Goal: Task Accomplishment & Management: Manage account settings

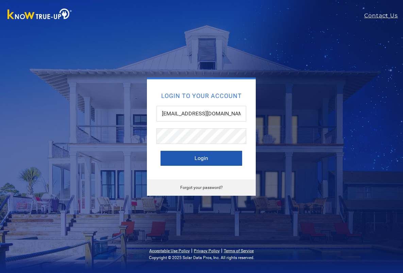
click at [191, 162] on button "Login" at bounding box center [202, 158] width 82 height 15
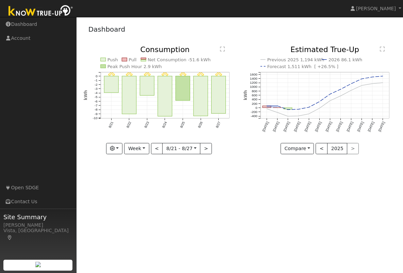
click at [145, 58] on rect at bounding box center [143, 58] width 5 height 1
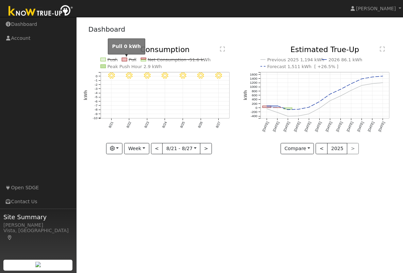
click at [124, 59] on rect at bounding box center [124, 59] width 5 height 3
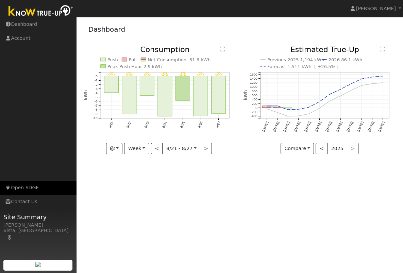
click at [13, 184] on link "Open SDGE" at bounding box center [38, 188] width 77 height 14
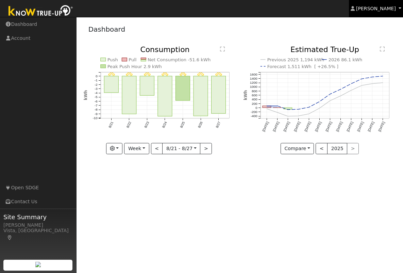
click at [387, 9] on span "[PERSON_NAME]" at bounding box center [376, 8] width 40 height 5
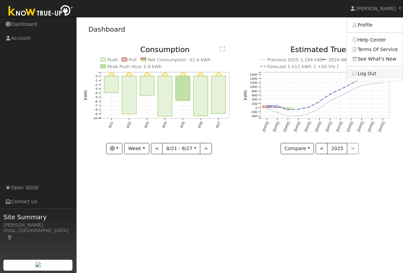
click at [373, 72] on link "Log Out" at bounding box center [375, 74] width 56 height 10
